Goal: Information Seeking & Learning: Learn about a topic

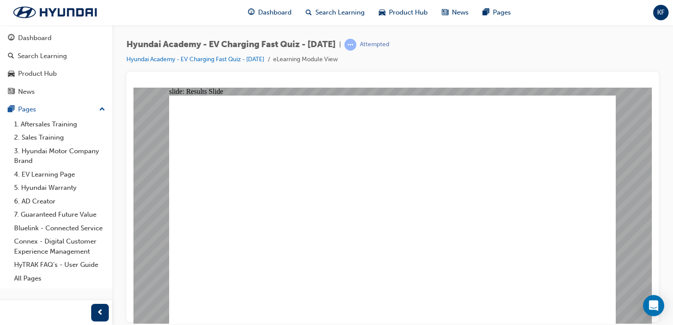
radio input "true"
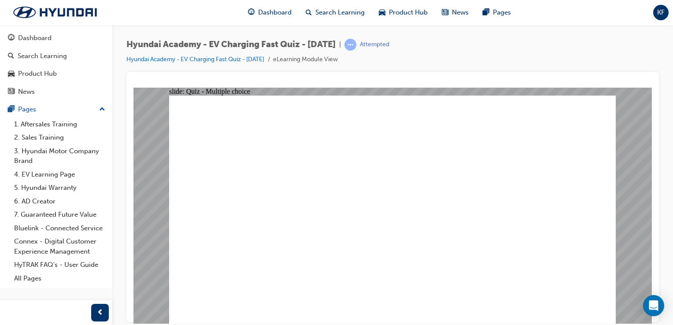
radio input "true"
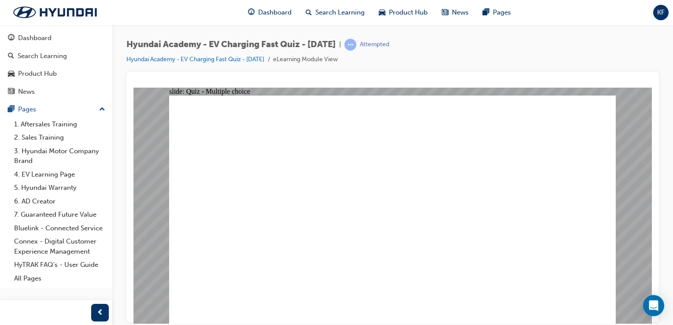
radio input "true"
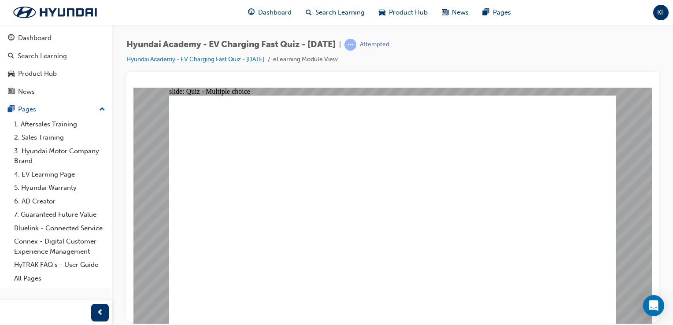
radio input "true"
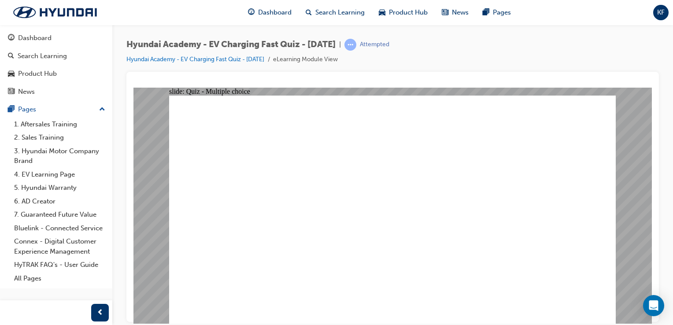
drag, startPoint x: 571, startPoint y: 293, endPoint x: 583, endPoint y: 296, distance: 12.2
radio input "true"
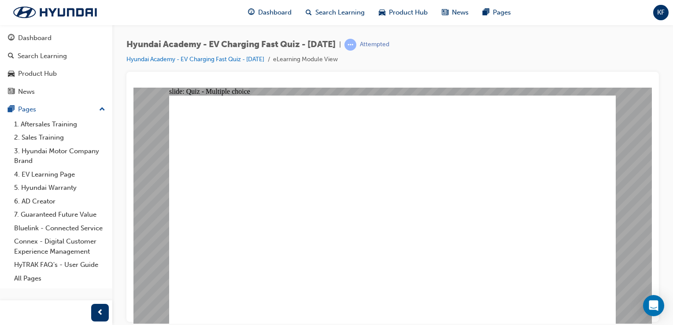
radio input "true"
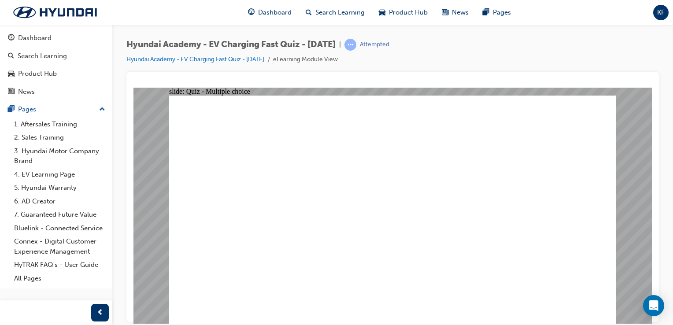
radio input "true"
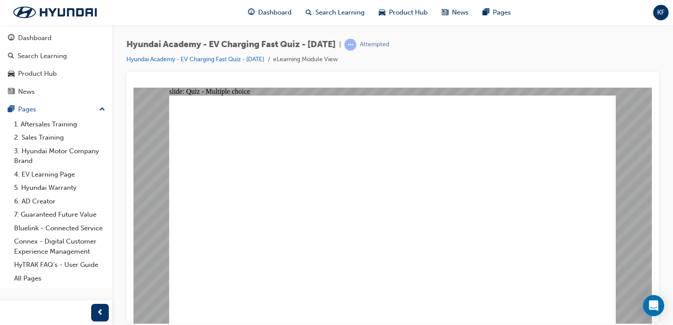
radio input "true"
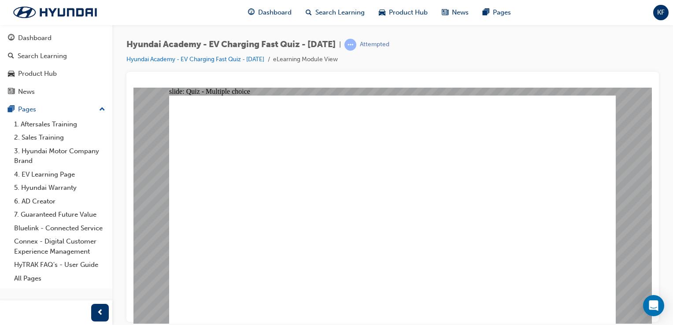
radio input "true"
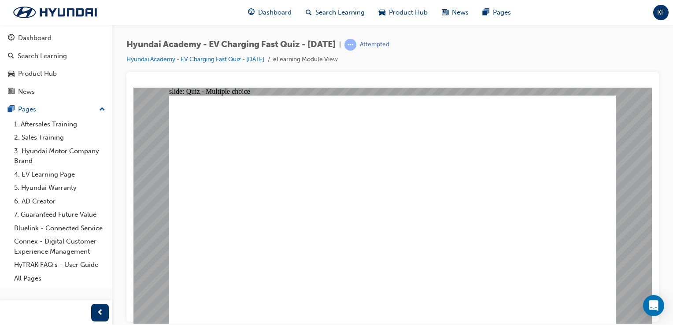
radio input "true"
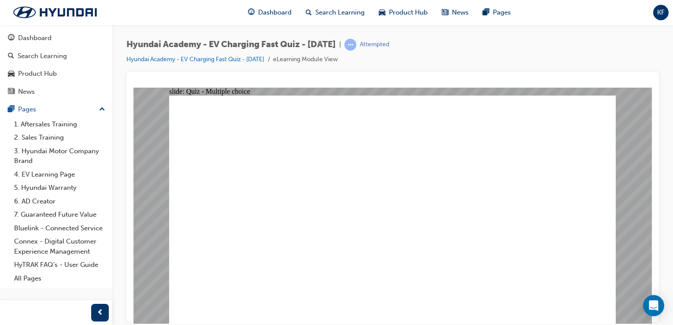
radio input "true"
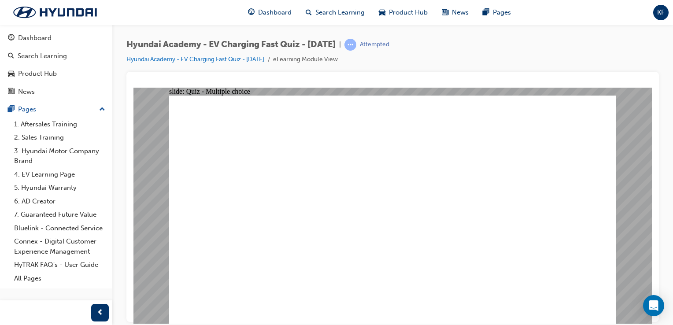
radio input "true"
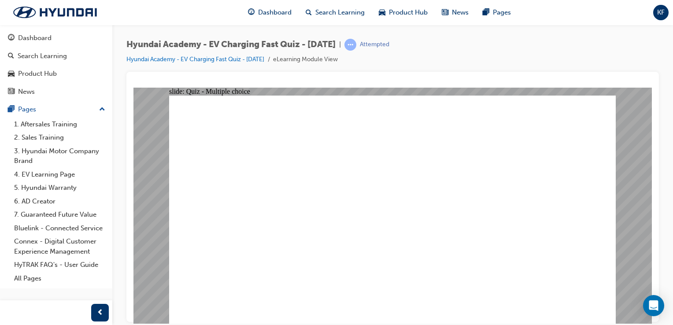
radio input "true"
drag, startPoint x: 385, startPoint y: 257, endPoint x: 388, endPoint y: 251, distance: 7.0
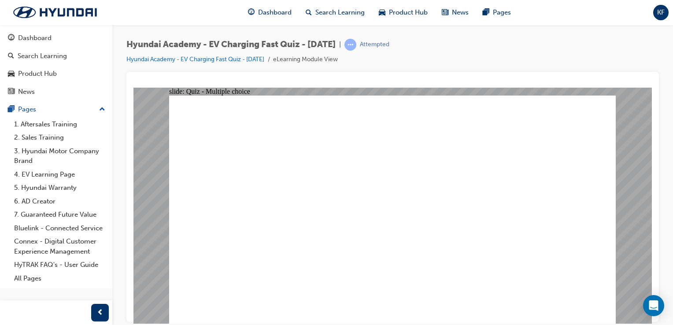
radio input "true"
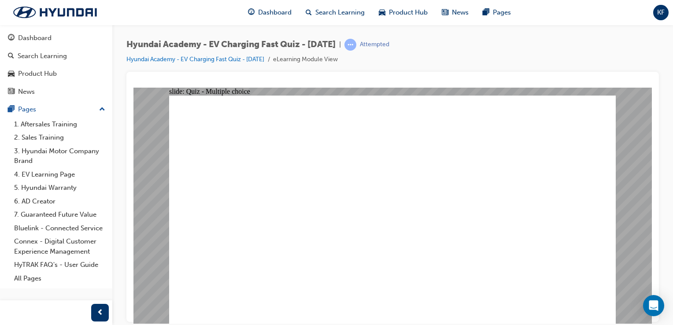
click at [53, 61] on link "Search Learning" at bounding box center [56, 56] width 105 height 16
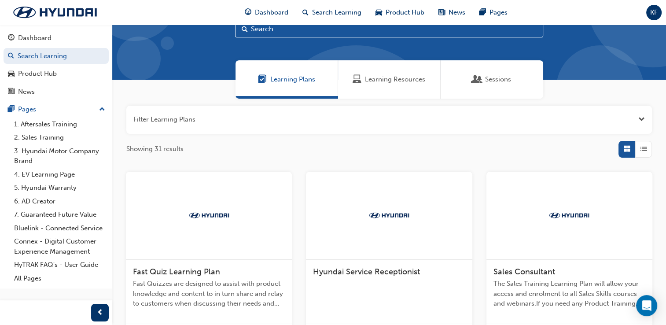
scroll to position [88, 0]
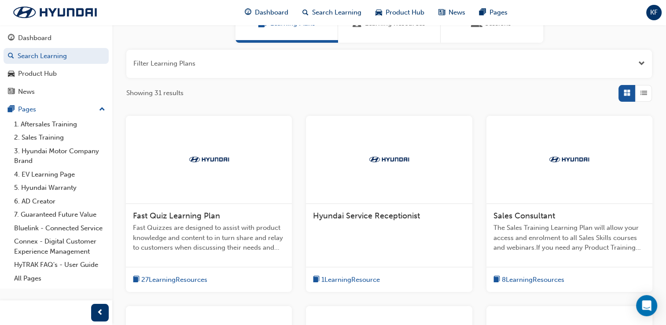
click at [220, 224] on span "Fast Quizzes are designed to assist with product knowledge and content to in tu…" at bounding box center [209, 238] width 152 height 30
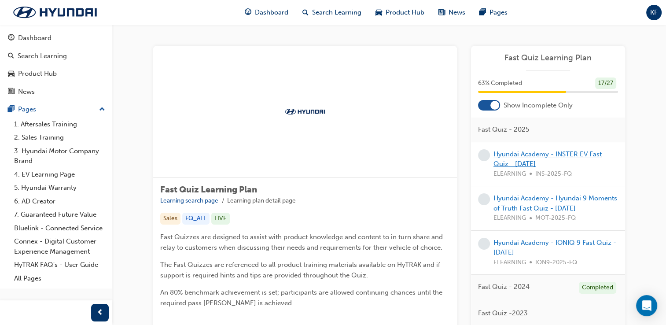
click at [550, 156] on link "Hyundai Academy - INSTER EV Fast Quiz - [DATE]" at bounding box center [548, 159] width 108 height 18
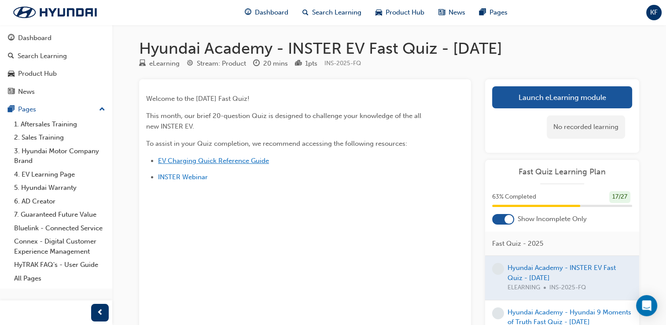
click at [204, 160] on span "EV Charging Quick Reference Guide" at bounding box center [213, 161] width 111 height 8
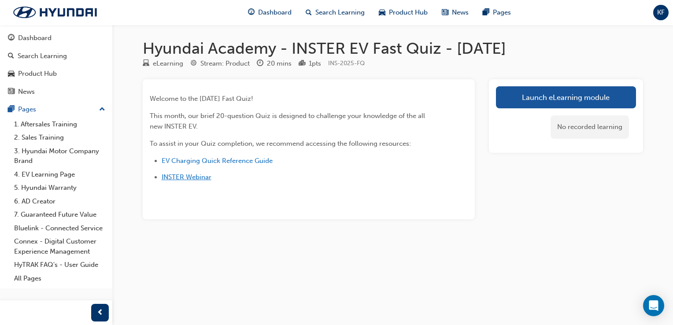
click at [189, 179] on span "INSTER Webinar" at bounding box center [187, 177] width 50 height 8
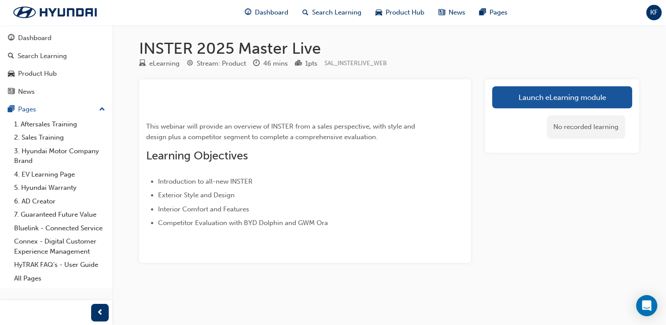
scroll to position [114, 0]
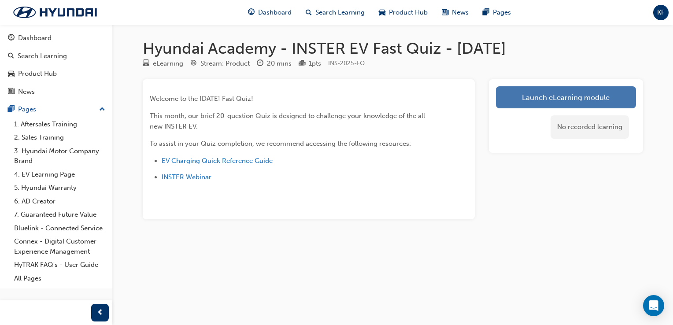
click at [545, 96] on link "Launch eLearning module" at bounding box center [566, 97] width 140 height 22
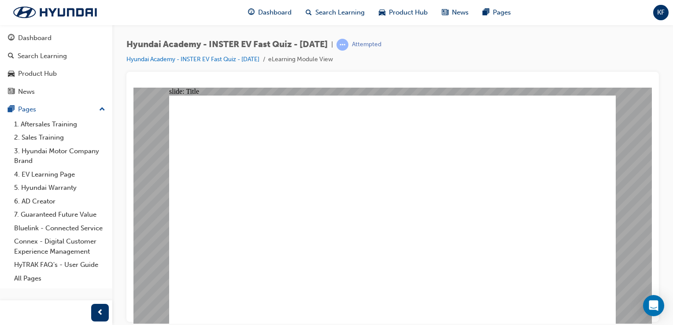
drag, startPoint x: 327, startPoint y: 254, endPoint x: 322, endPoint y: 265, distance: 11.6
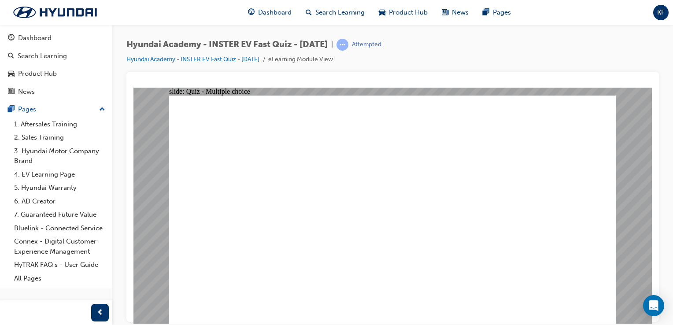
radio input "true"
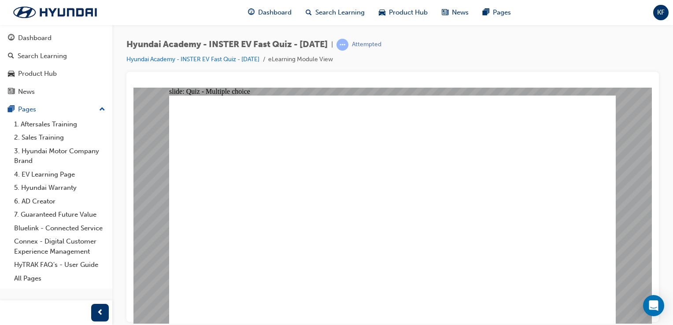
radio input "true"
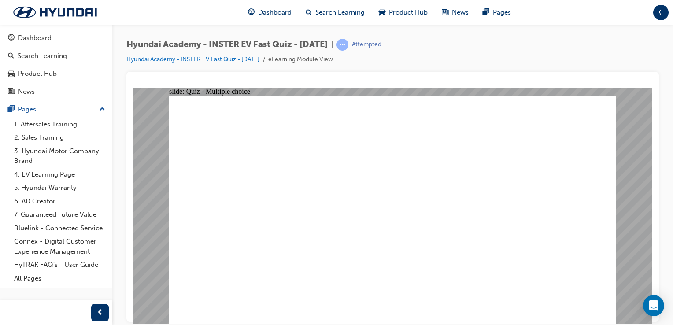
radio input "true"
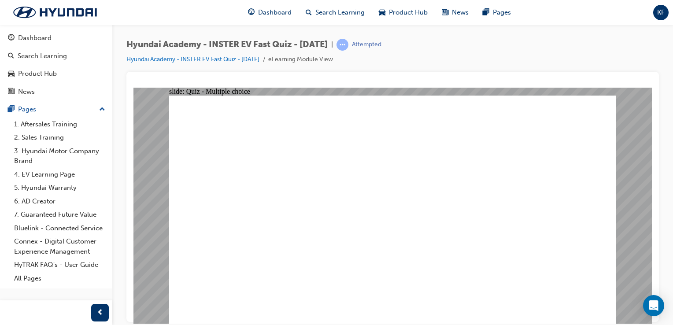
radio input "true"
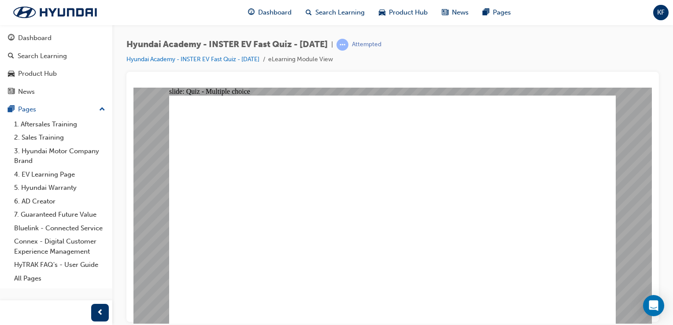
radio input "false"
radio input "true"
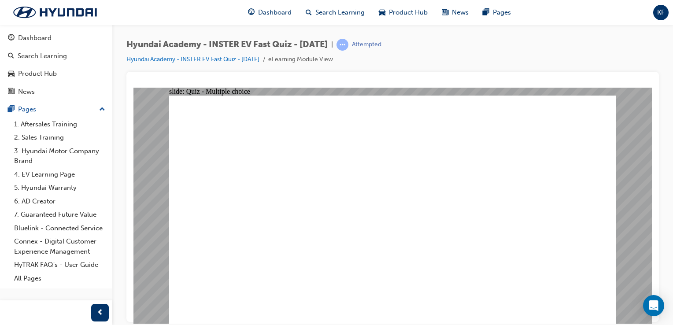
radio input "true"
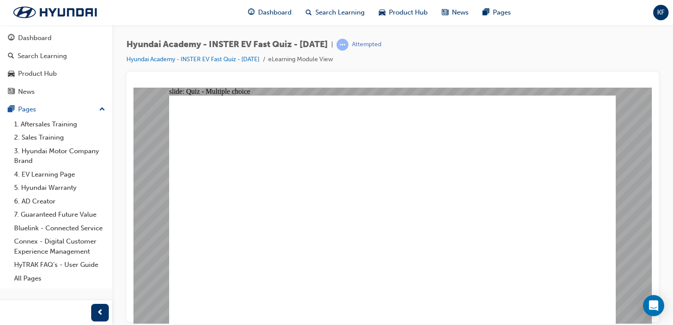
radio input "true"
drag, startPoint x: 597, startPoint y: 291, endPoint x: 590, endPoint y: 299, distance: 10.9
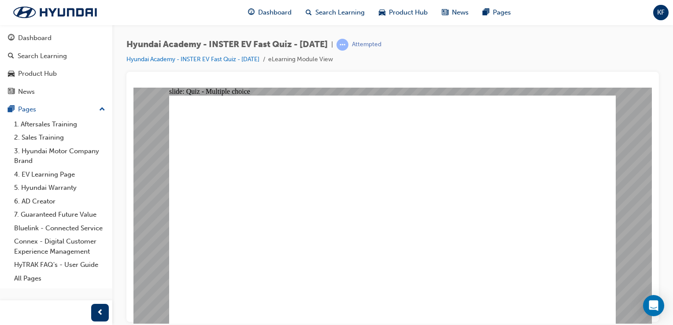
radio input "true"
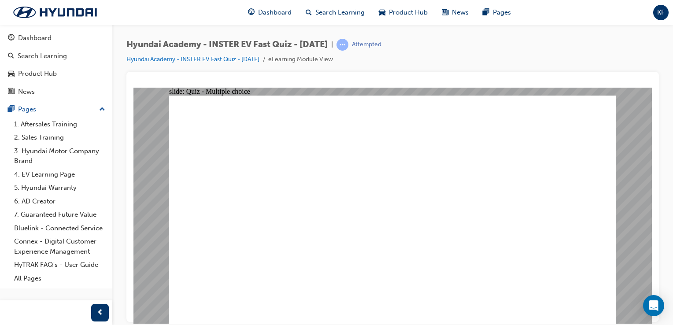
radio input "true"
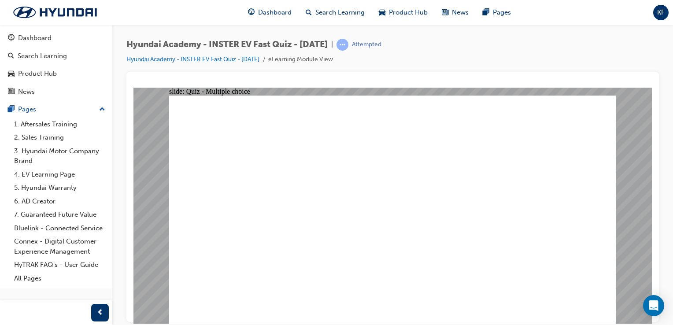
radio input "true"
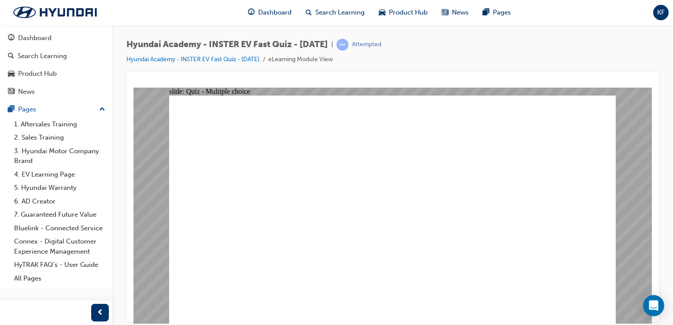
drag, startPoint x: 359, startPoint y: 257, endPoint x: 374, endPoint y: 268, distance: 18.0
radio input "true"
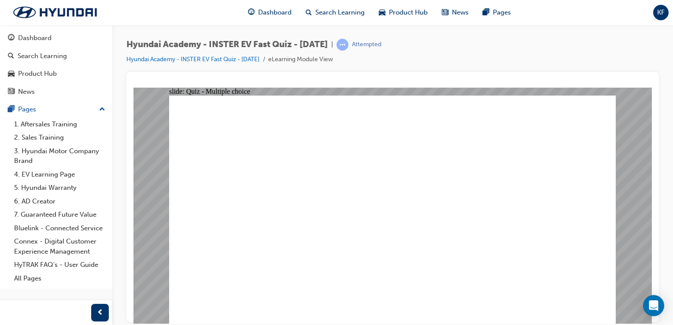
radio input "true"
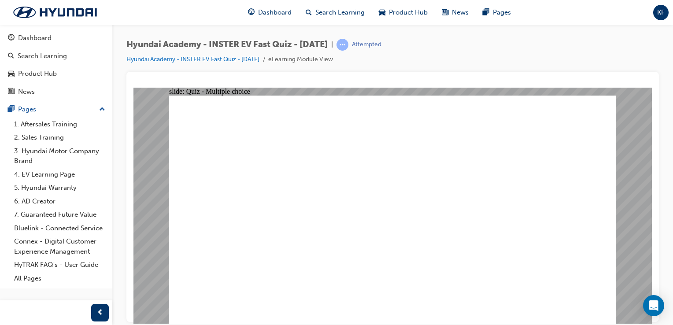
radio input "true"
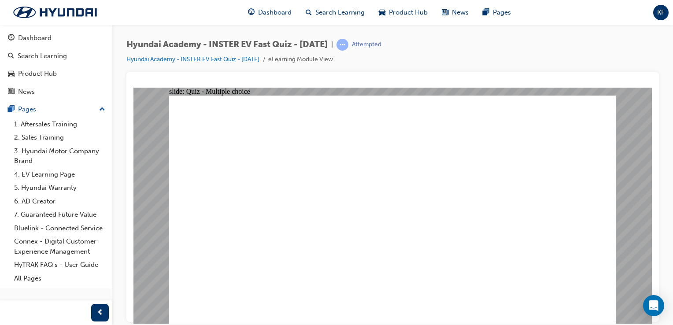
radio input "true"
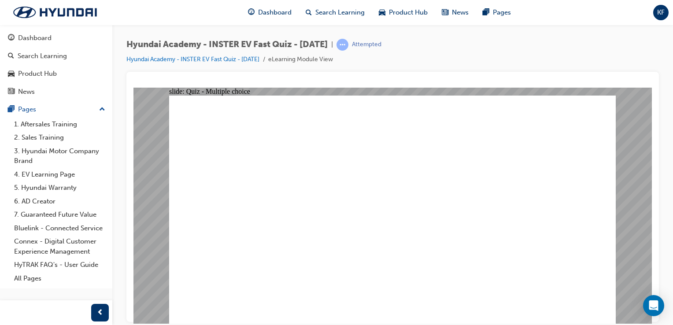
drag, startPoint x: 410, startPoint y: 253, endPoint x: 403, endPoint y: 251, distance: 7.7
checkbox input "true"
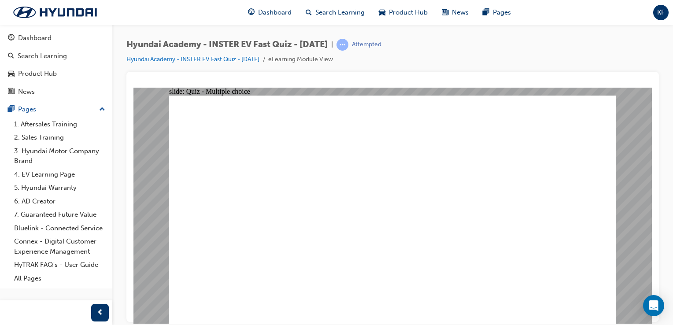
radio input "true"
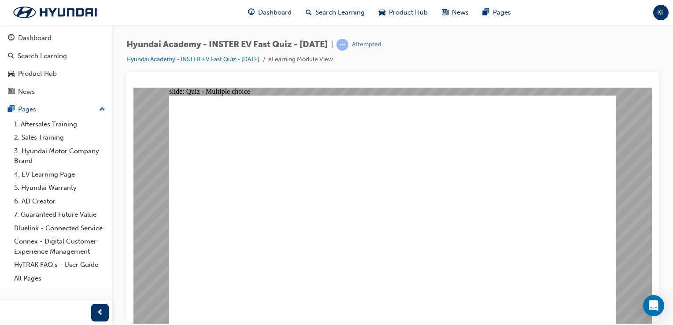
radio input "true"
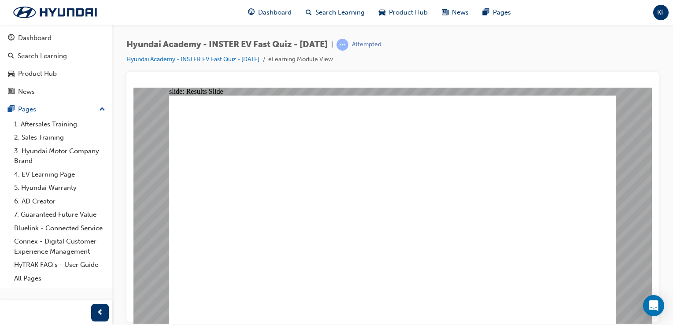
radio input "true"
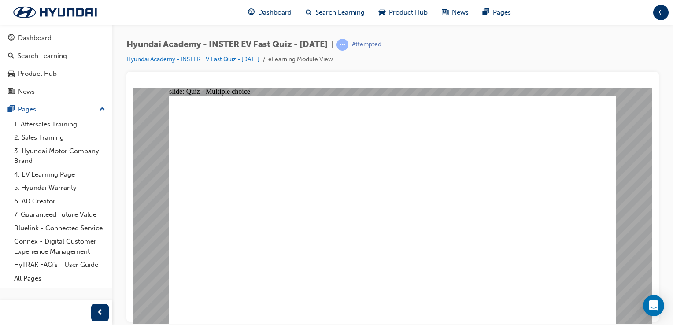
radio input "true"
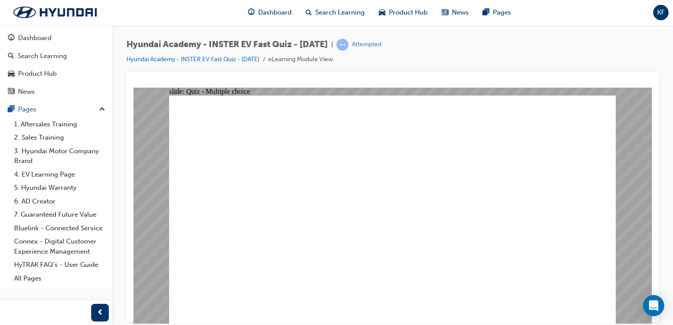
radio input "true"
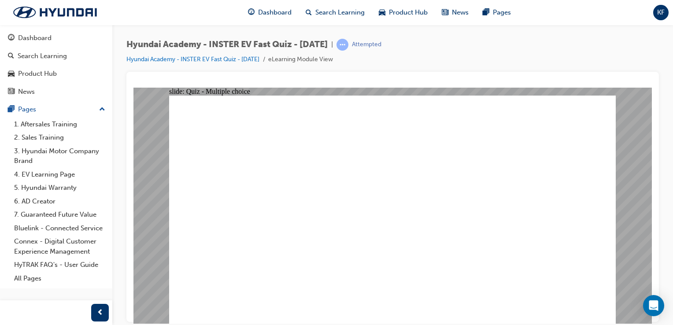
radio input "true"
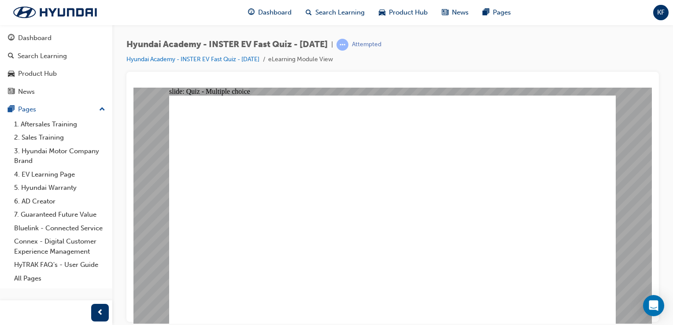
radio input "true"
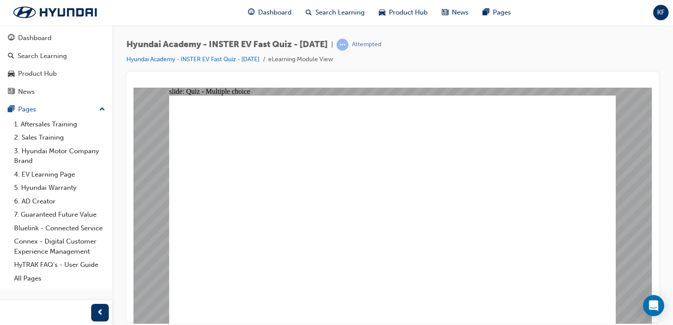
drag, startPoint x: 366, startPoint y: 278, endPoint x: 363, endPoint y: 274, distance: 5.3
radio input "true"
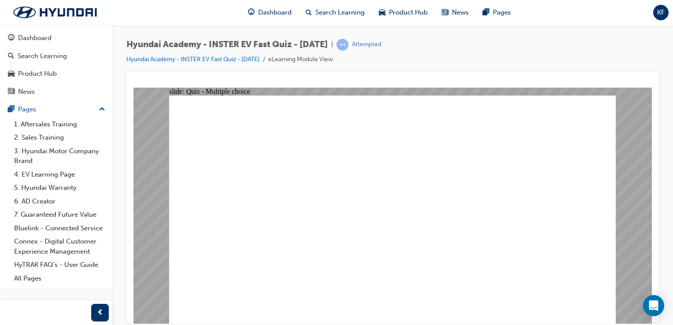
radio input "true"
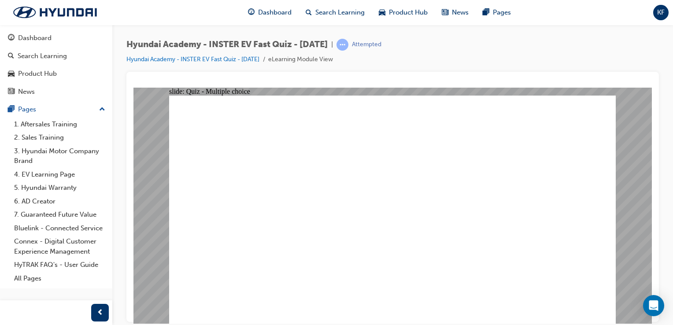
radio input "true"
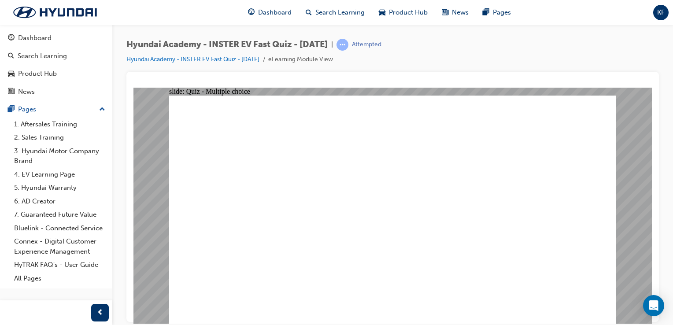
radio input "true"
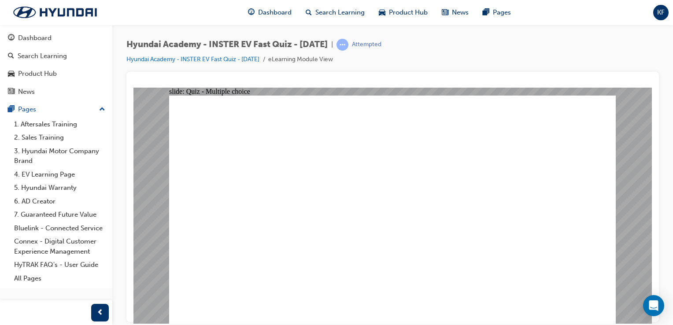
drag, startPoint x: 413, startPoint y: 253, endPoint x: 398, endPoint y: 252, distance: 15.0
radio input "true"
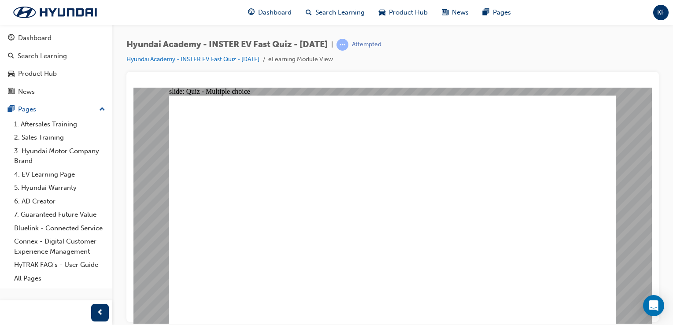
radio input "true"
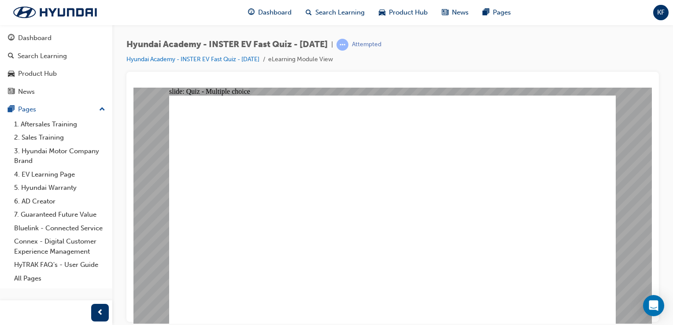
radio input "true"
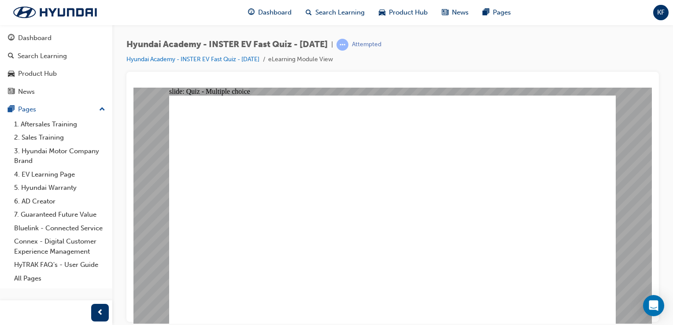
radio input "true"
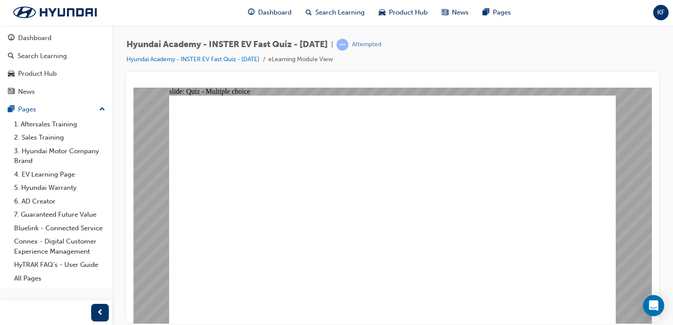
radio input "true"
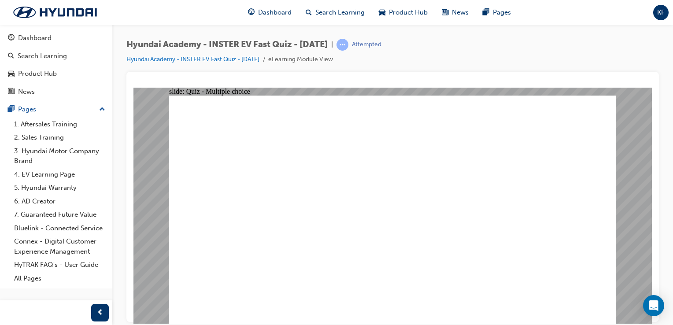
radio input "true"
checkbox input "true"
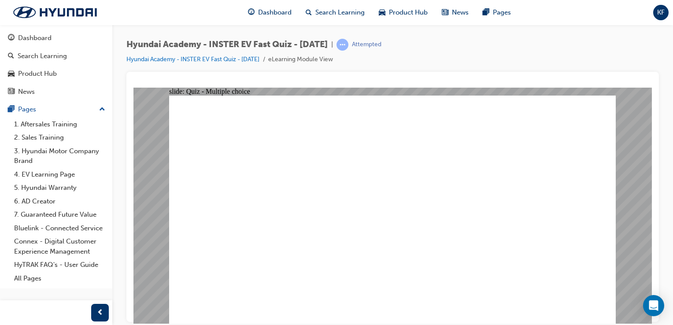
checkbox input "true"
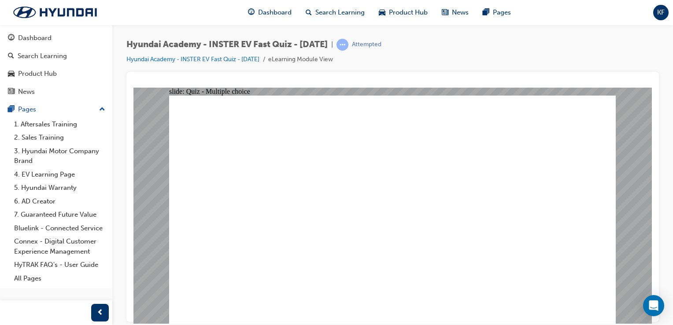
checkbox input "true"
checkbox input "false"
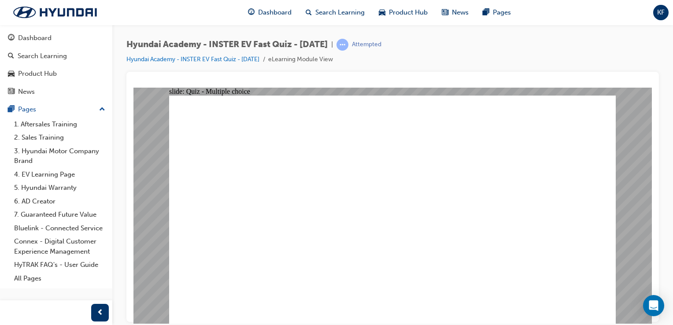
radio input "true"
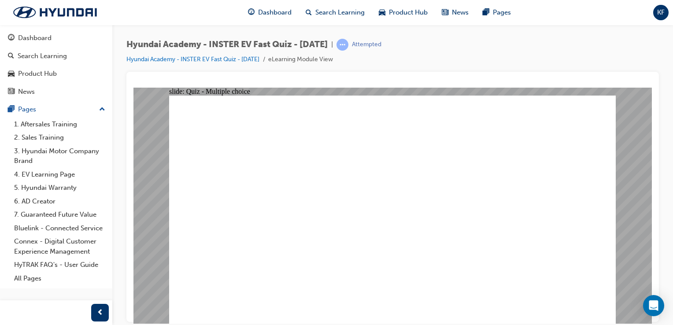
radio input "true"
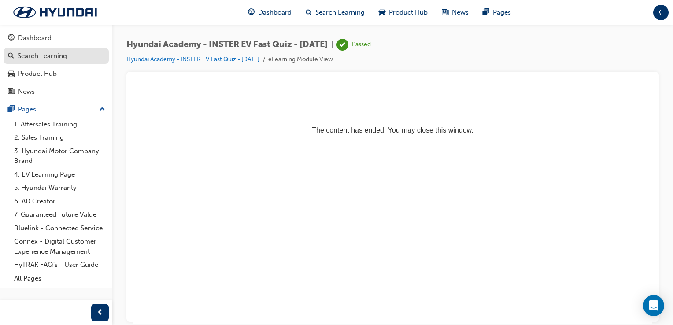
click at [55, 55] on div "Search Learning" at bounding box center [42, 56] width 49 height 10
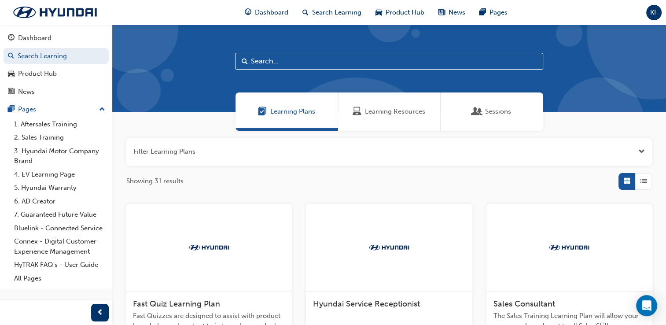
scroll to position [88, 0]
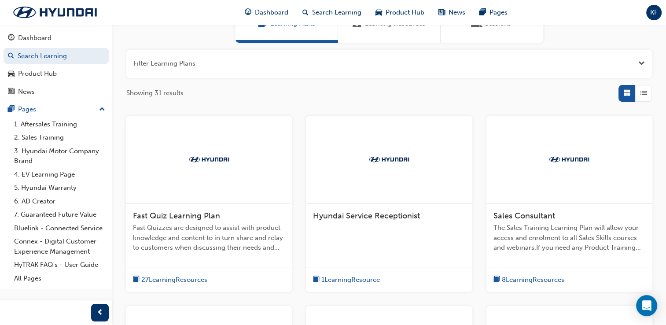
click at [177, 277] on span "27 Learning Resources" at bounding box center [174, 280] width 66 height 10
